Goal: Information Seeking & Learning: Learn about a topic

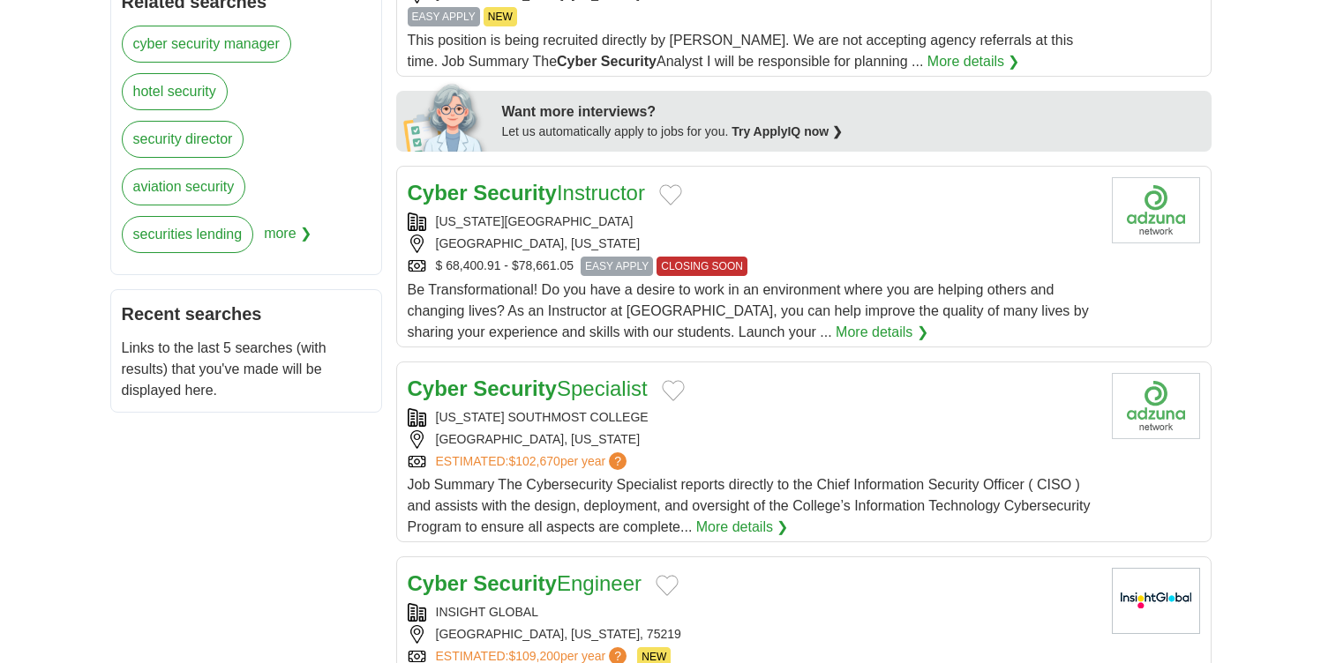
scroll to position [766, 0]
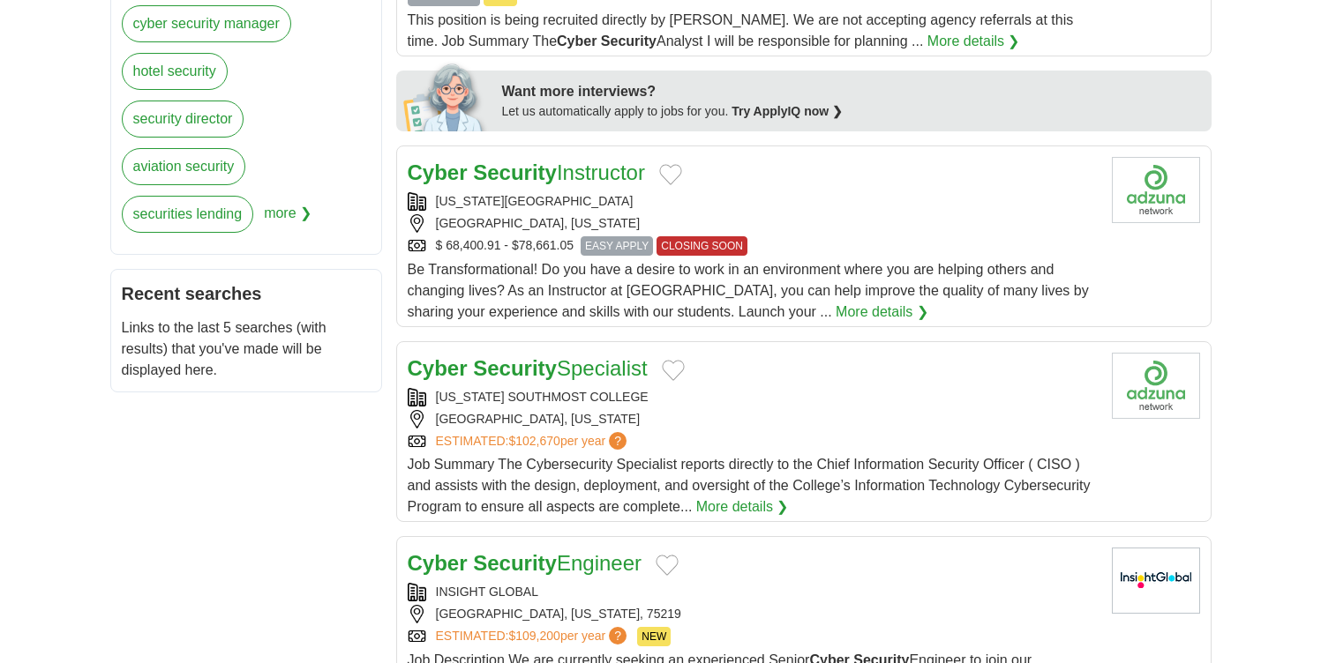
click at [585, 367] on link "Cyber Security Specialist" at bounding box center [528, 368] width 240 height 24
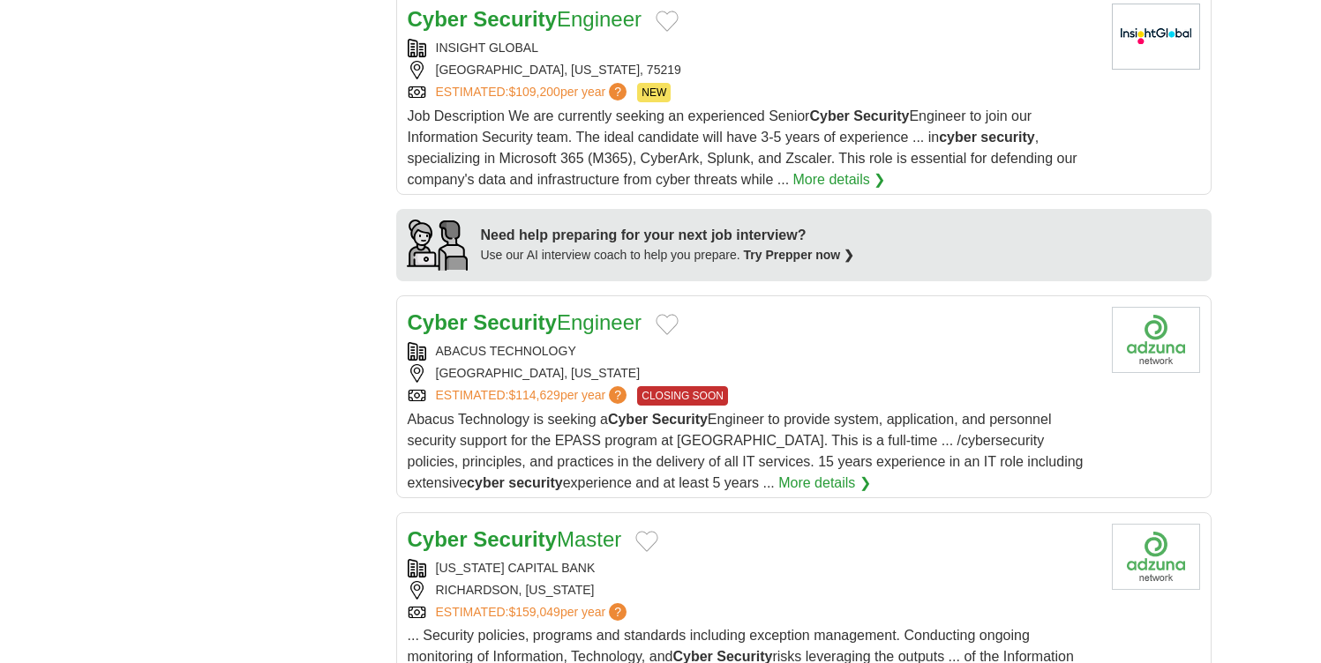
scroll to position [1382, 0]
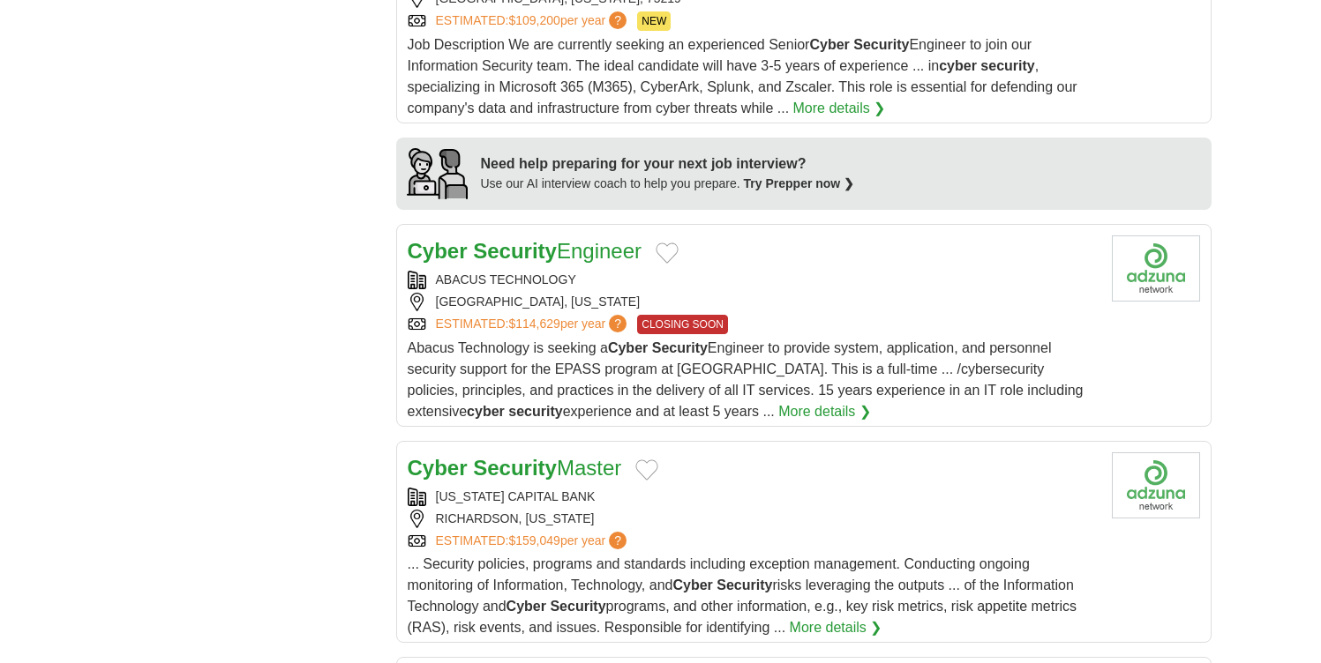
click at [542, 248] on strong "Security" at bounding box center [515, 251] width 84 height 24
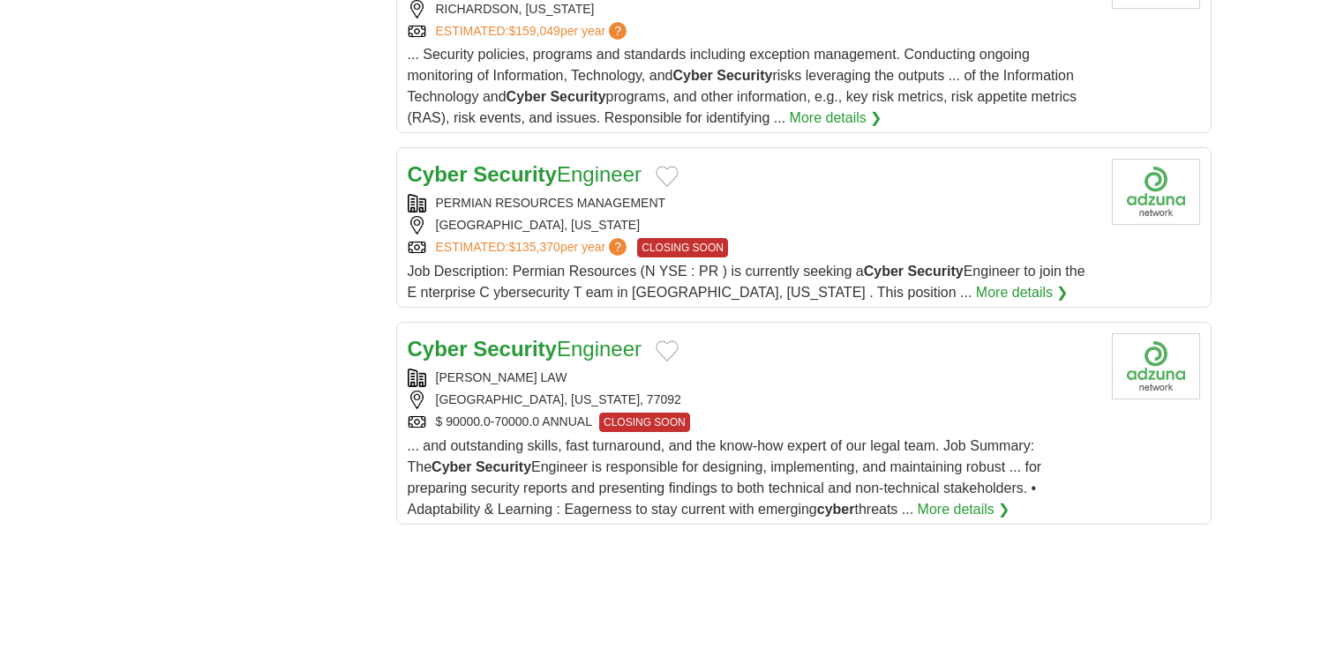
scroll to position [1929, 0]
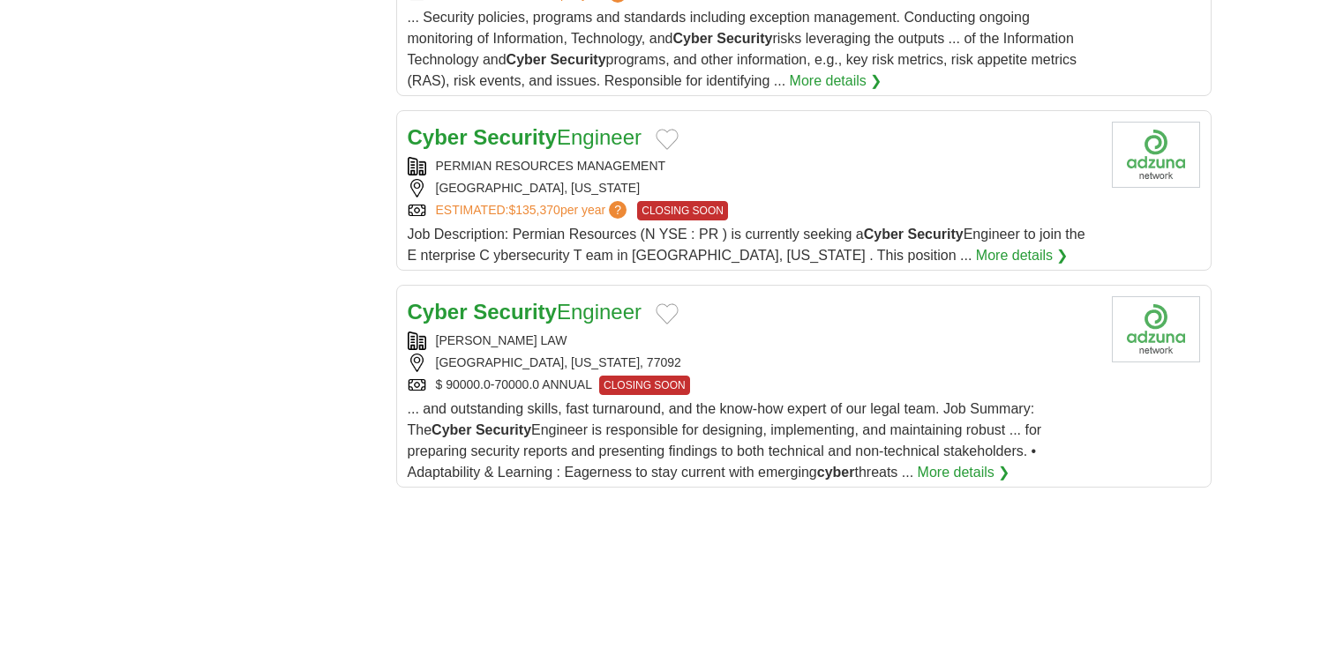
click at [547, 143] on strong "Security" at bounding box center [515, 137] width 84 height 24
click at [534, 313] on strong "Security" at bounding box center [515, 312] width 84 height 24
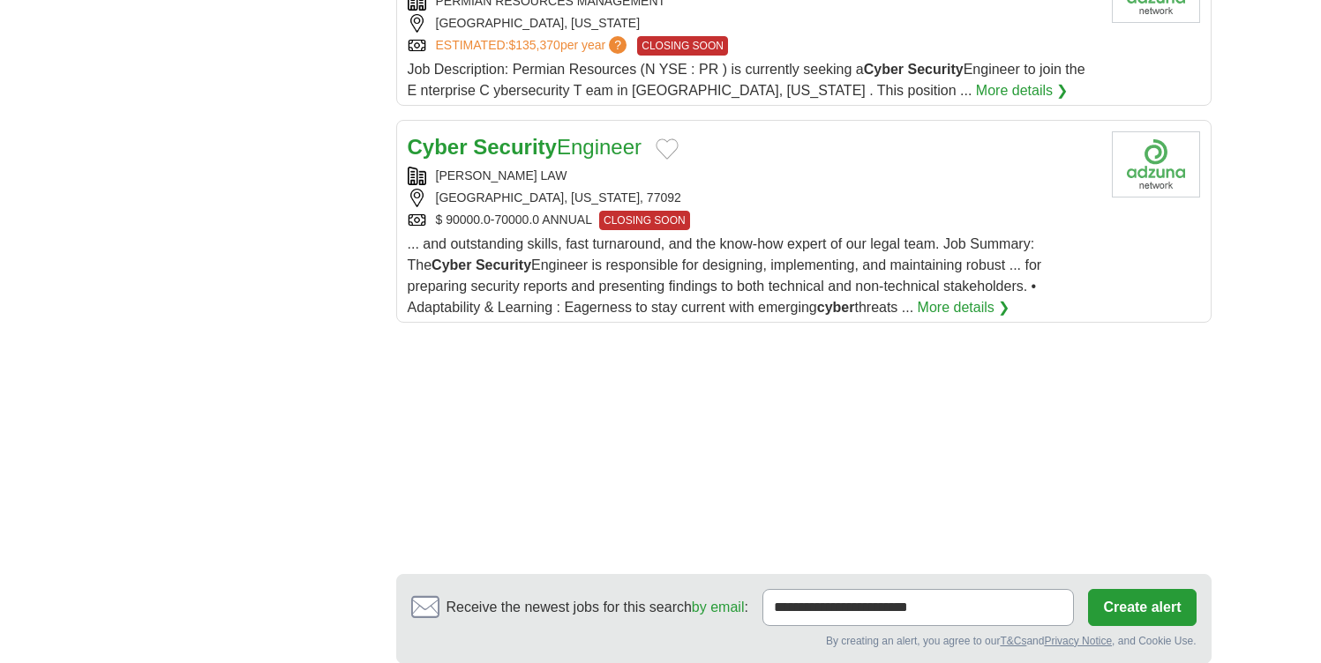
scroll to position [2260, 0]
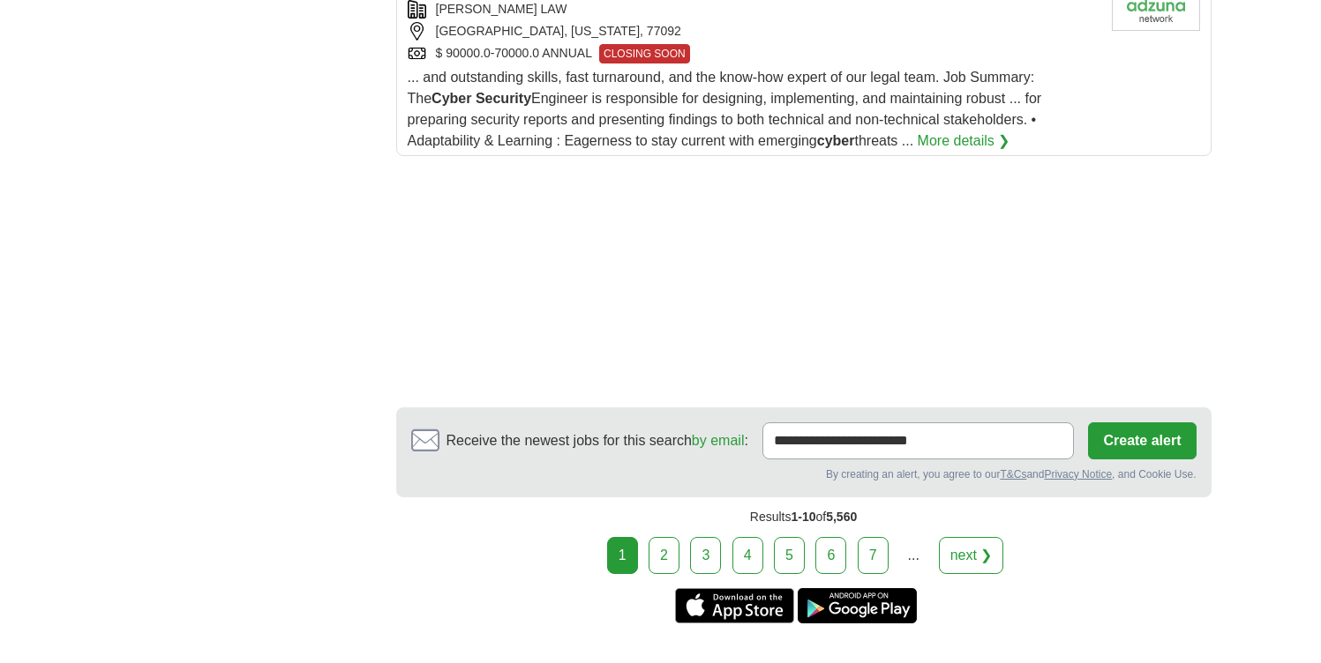
click at [656, 567] on link "2" at bounding box center [663, 555] width 31 height 37
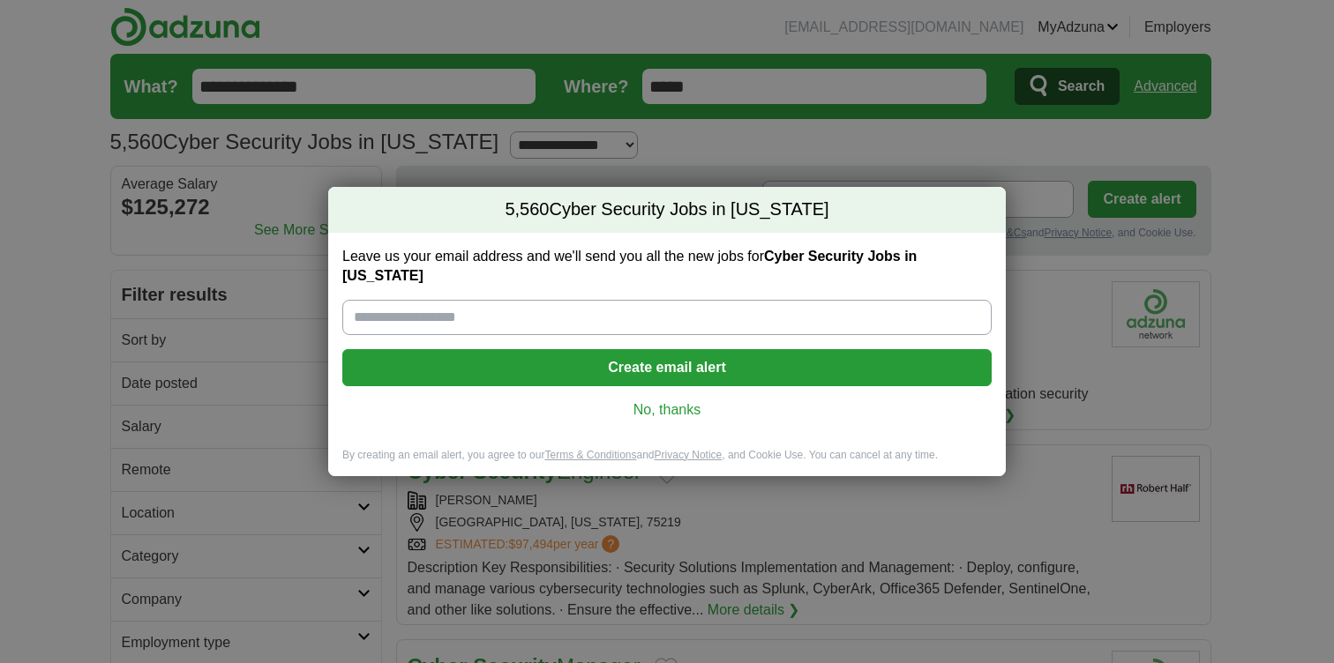
click at [675, 403] on link "No, thanks" at bounding box center [666, 410] width 621 height 19
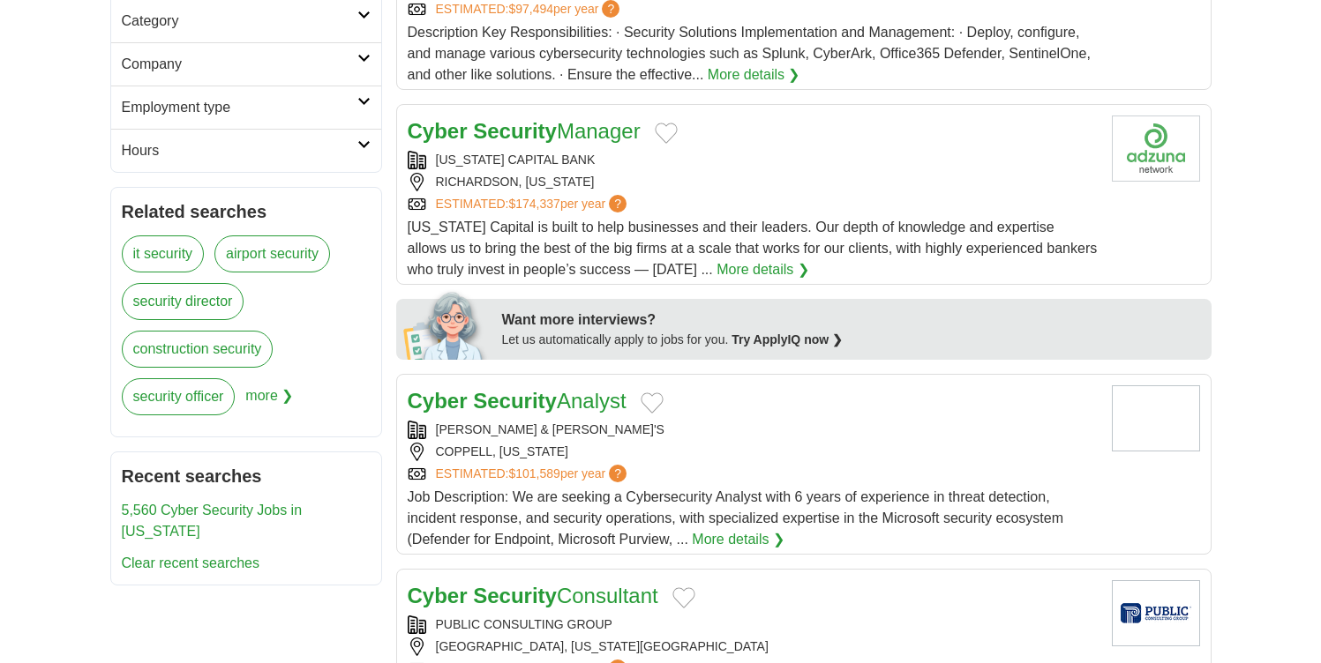
scroll to position [535, 0]
click at [536, 404] on strong "Security" at bounding box center [515, 402] width 84 height 24
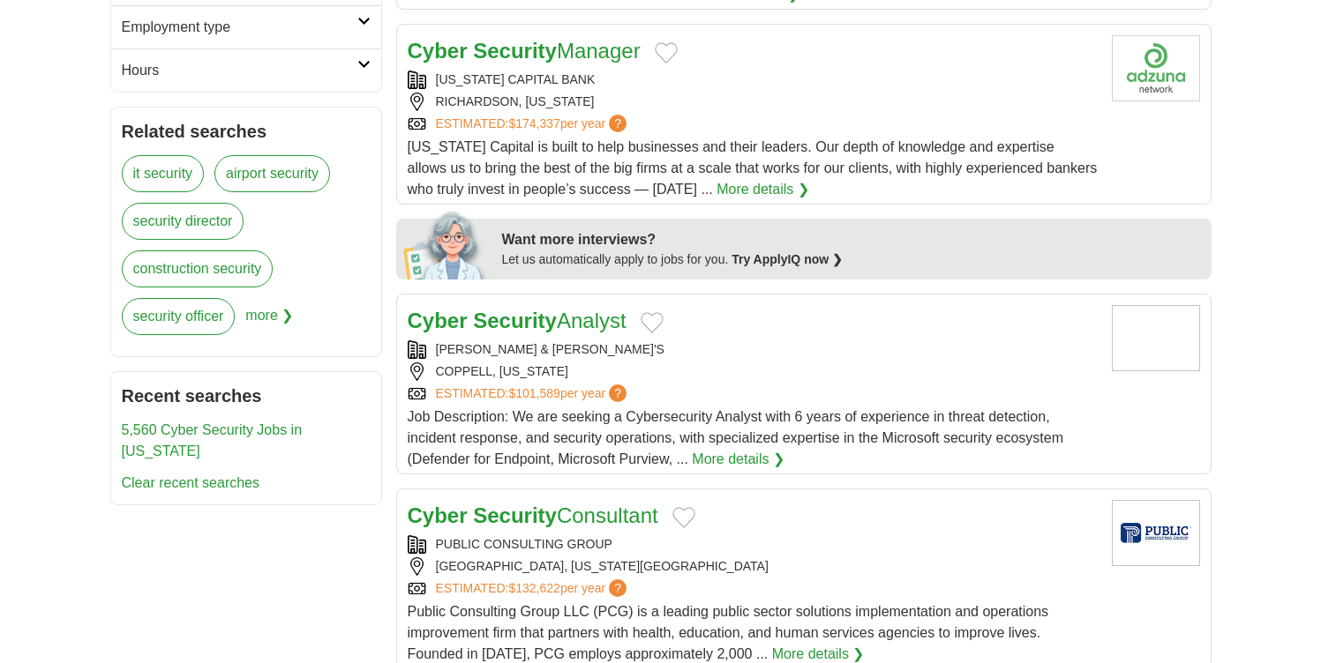
scroll to position [896, 0]
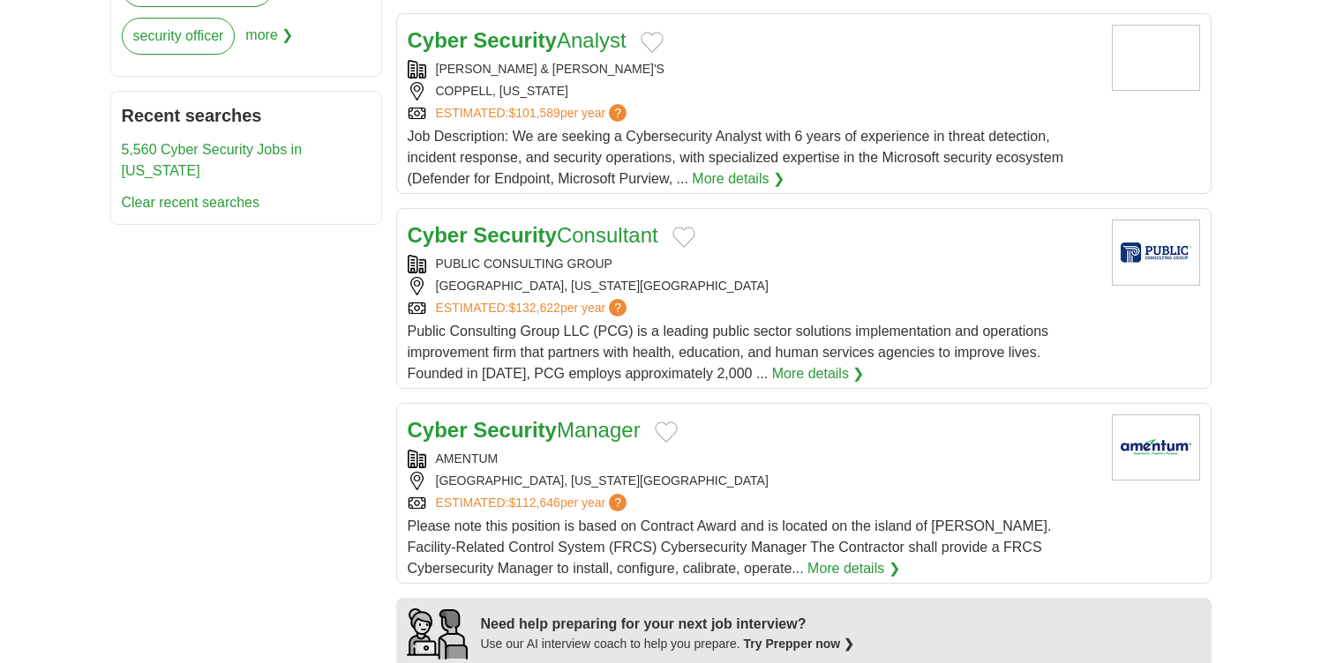
click at [526, 214] on article "Cyber Security Consultant PUBLIC CONSULTING GROUP [GEOGRAPHIC_DATA], [US_STATE]…" at bounding box center [803, 298] width 815 height 181
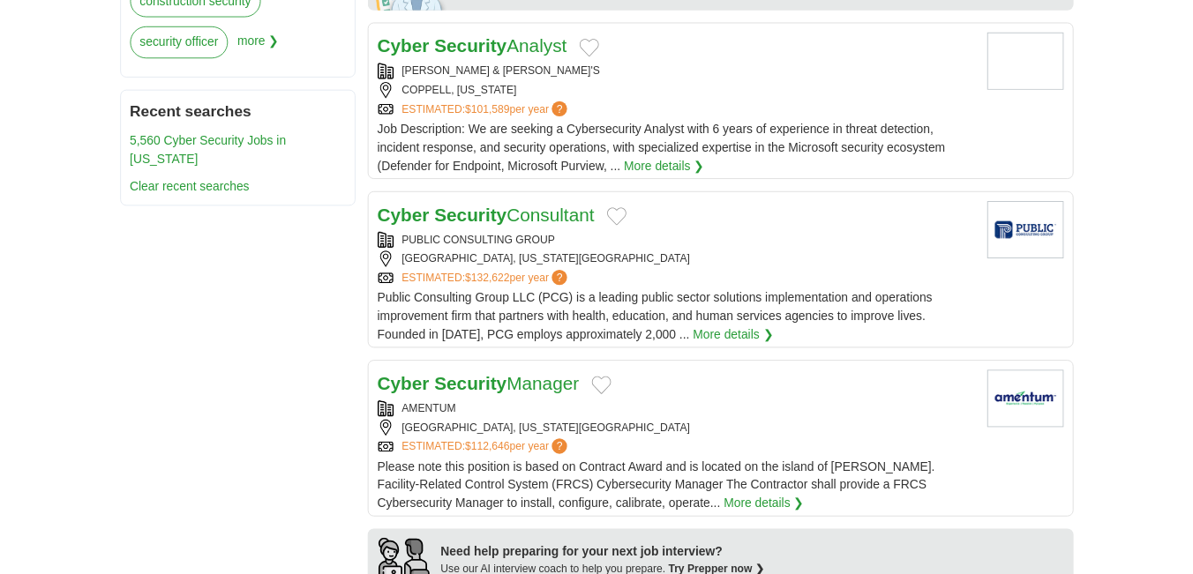
scroll to position [882, 0]
